Goal: Information Seeking & Learning: Learn about a topic

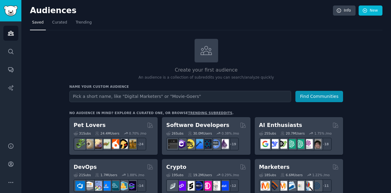
click at [215, 153] on div "Software Developers 26 Sub s 30.0M Users 0.38 % /mo + 19" at bounding box center [206, 136] width 88 height 38
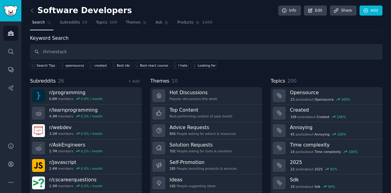
type input "thrivestack"
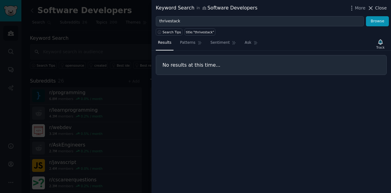
click at [374, 8] on icon at bounding box center [370, 8] width 6 height 6
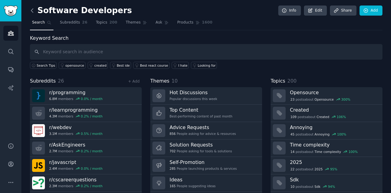
click at [31, 9] on icon at bounding box center [32, 10] width 6 height 6
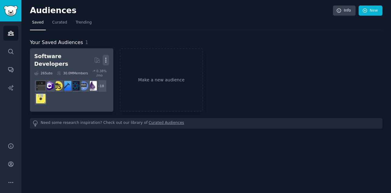
click at [108, 58] on icon "button" at bounding box center [106, 60] width 6 height 6
click at [89, 73] on p "Delete" at bounding box center [89, 73] width 14 height 6
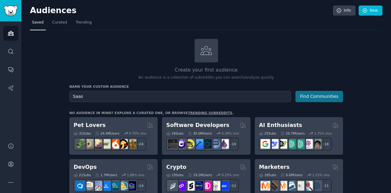
type input "Saas"
click at [327, 94] on button "Find Communities" at bounding box center [319, 96] width 48 height 11
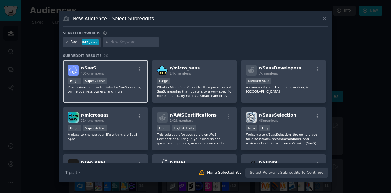
click at [126, 89] on p "Discussions and useful links for SaaS owners, online business owners, and more." at bounding box center [105, 89] width 75 height 9
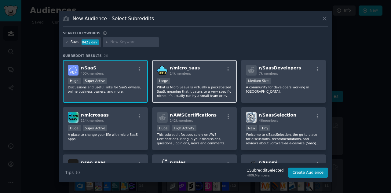
click at [169, 92] on p "What is Micro SaaS? Is virtually a pocket-sized SaaS, meaning that it caters to…" at bounding box center [194, 91] width 75 height 13
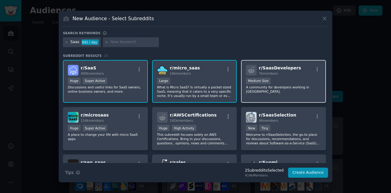
click at [257, 89] on div "r/ SaasDevelopers 7k members Medium Size A community for developers working in …" at bounding box center [283, 81] width 85 height 43
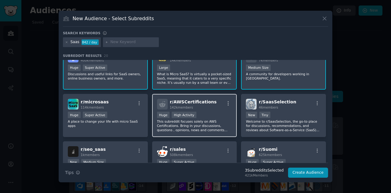
scroll to position [14, 0]
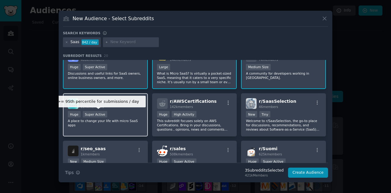
click at [95, 113] on div "Super Active" at bounding box center [95, 114] width 25 height 6
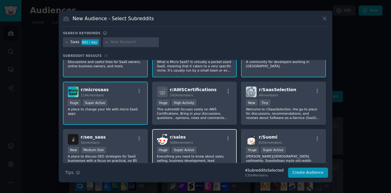
scroll to position [0, 0]
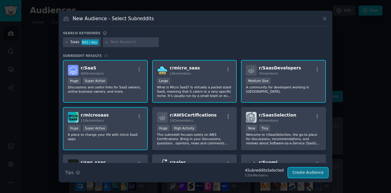
click at [308, 172] on button "Create Audience" at bounding box center [308, 172] width 40 height 10
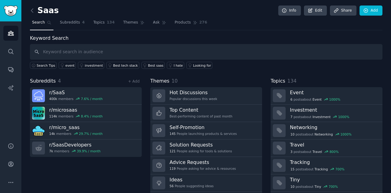
scroll to position [16, 0]
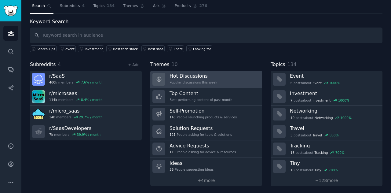
click at [227, 77] on link "Hot Discussions Popular discussions this week" at bounding box center [206, 78] width 112 height 17
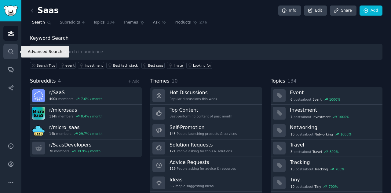
click at [11, 55] on link "Search" at bounding box center [10, 51] width 15 height 15
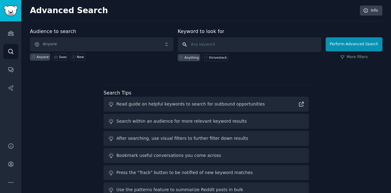
click at [219, 44] on input "text" at bounding box center [249, 44] width 143 height 15
click at [217, 57] on div "thrivestack" at bounding box center [218, 57] width 18 height 4
type input "thrivestack"
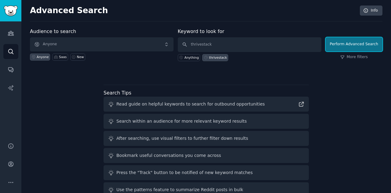
click at [344, 45] on button "Perform Advanced Search" at bounding box center [353, 44] width 57 height 14
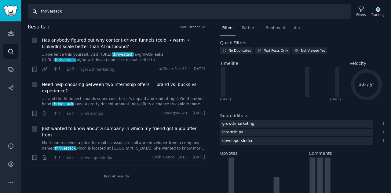
click at [42, 12] on input "thrivestack" at bounding box center [189, 11] width 323 height 15
type input "ThriveStack"
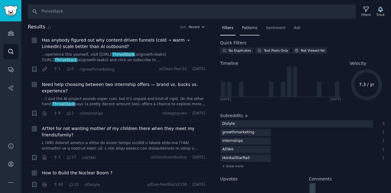
click at [247, 30] on span "Patterns" at bounding box center [249, 27] width 15 height 5
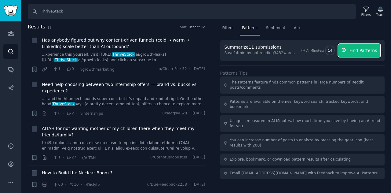
click at [365, 50] on span "Find Patterns" at bounding box center [363, 50] width 28 height 6
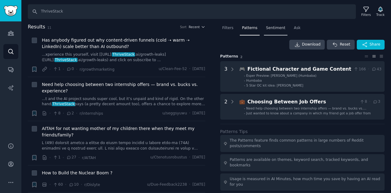
click at [272, 30] on span "Sentiment" at bounding box center [275, 27] width 19 height 5
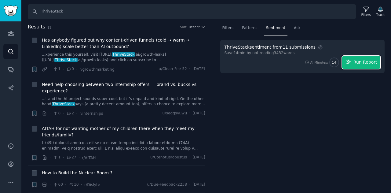
click at [364, 63] on span "Run Report" at bounding box center [365, 62] width 24 height 6
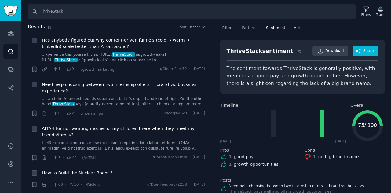
click at [294, 30] on div "Ask" at bounding box center [296, 29] width 11 height 13
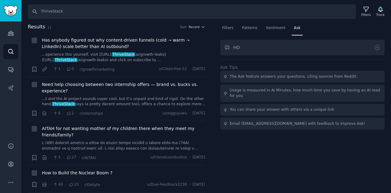
type input "H"
type input "How much is thrivestack visible on reddit?"
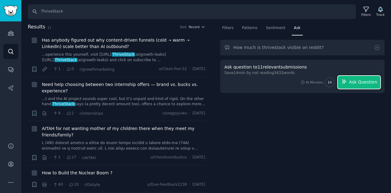
click at [366, 79] on span "Ask Question" at bounding box center [363, 82] width 28 height 6
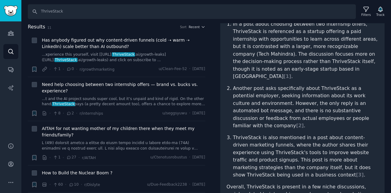
scroll to position [96, 0]
click at [356, 172] on span "[ 3 ]" at bounding box center [360, 175] width 8 height 6
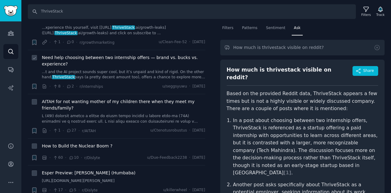
scroll to position [0, 0]
